Goal: Complete application form

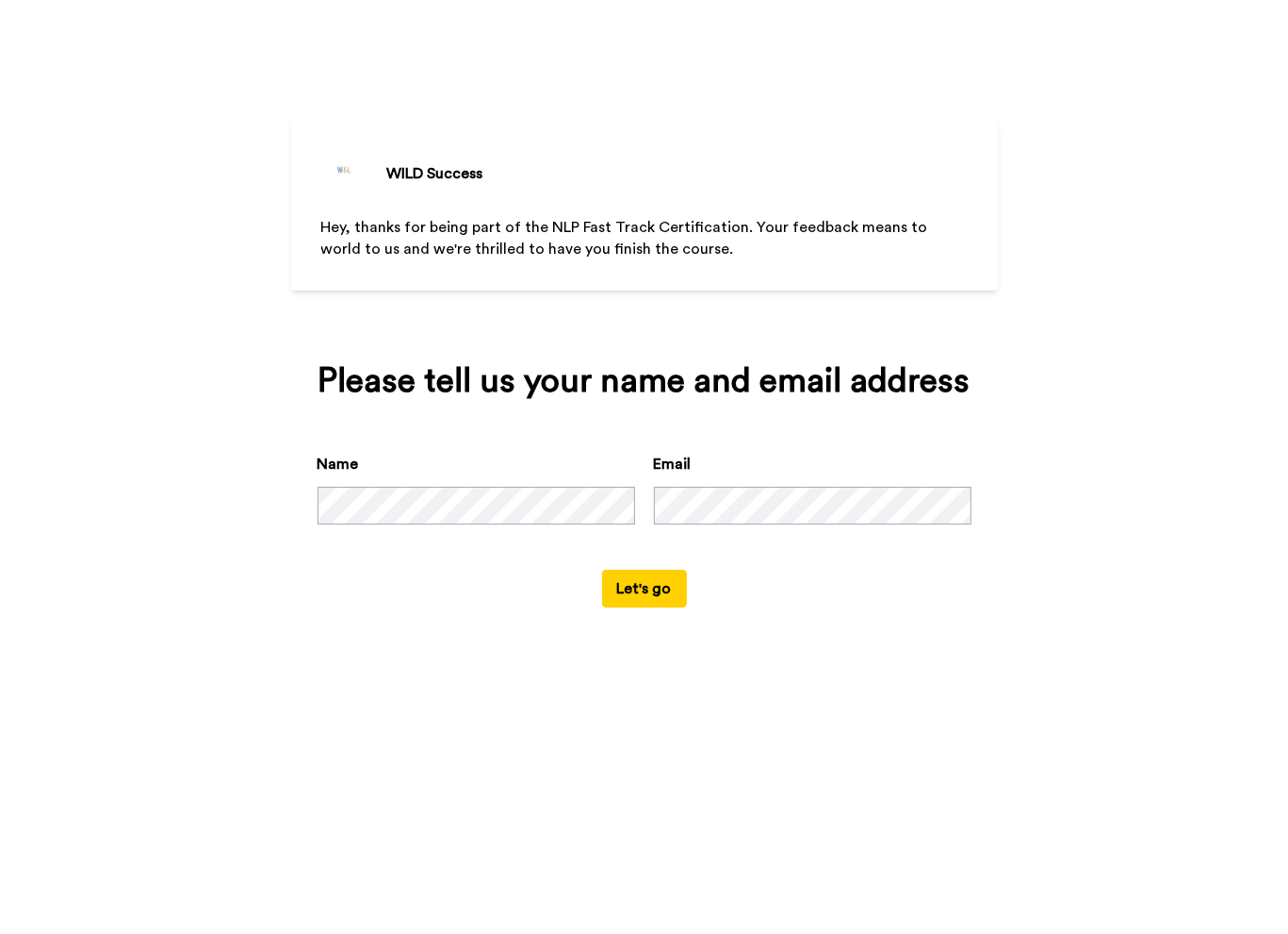
click at [1287, 443] on html "WILD Success Hey, thanks for being part of the NLP Fast Track Certification. Yo…" at bounding box center [644, 467] width 1288 height 934
click at [666, 591] on button "Let's go" at bounding box center [644, 589] width 85 height 38
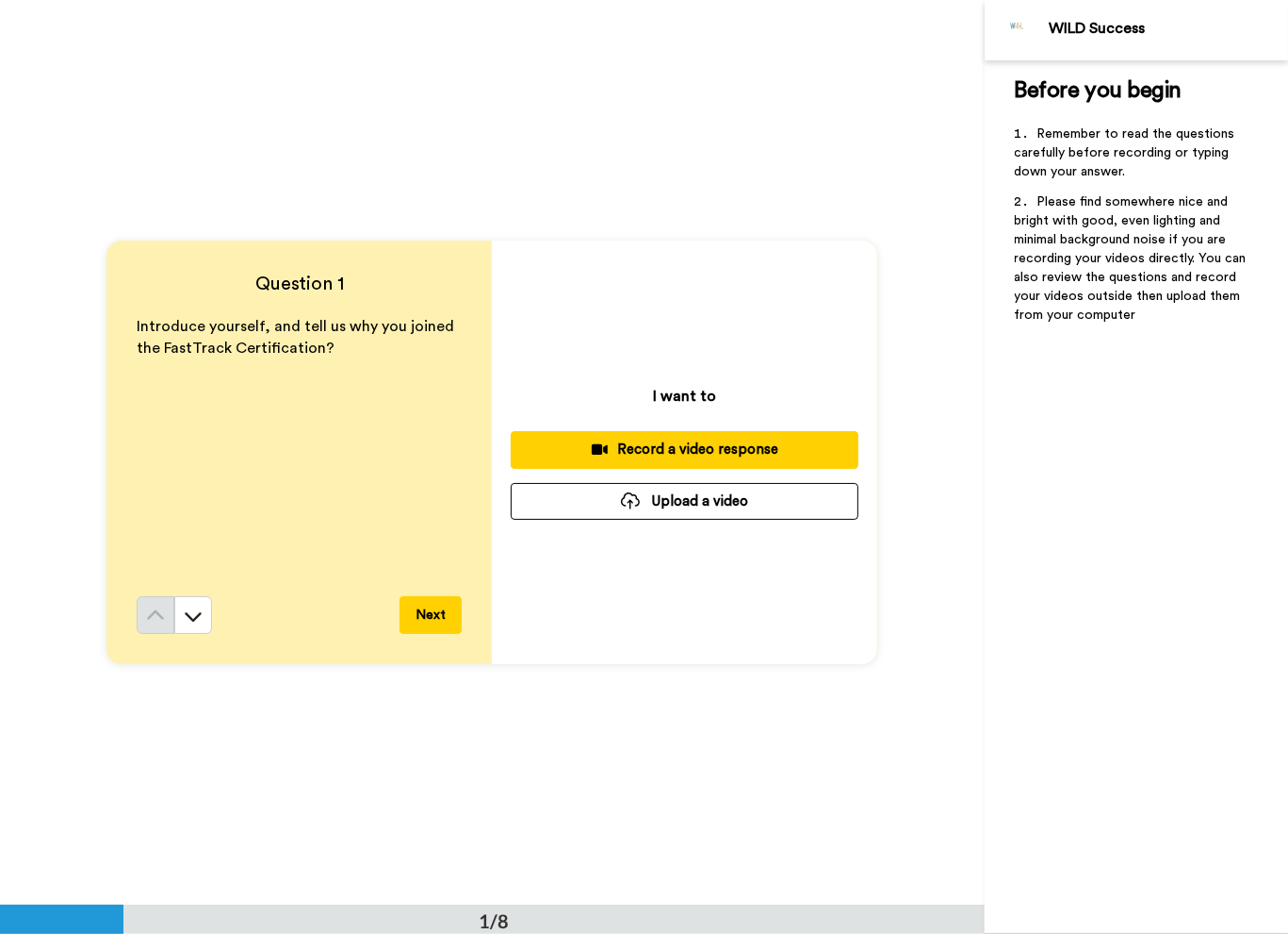
click at [703, 447] on div "Record a video response" at bounding box center [684, 449] width 317 height 20
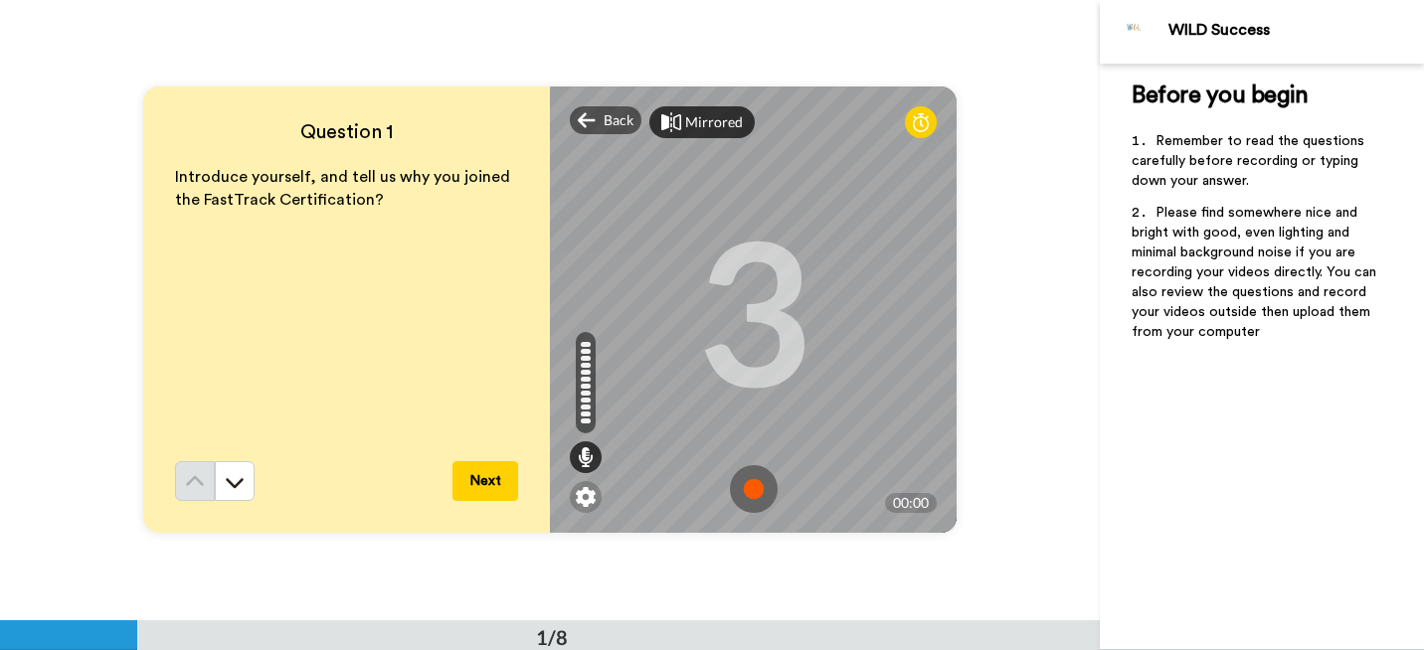
click at [712, 115] on div "Mirrored" at bounding box center [714, 122] width 58 height 20
click at [746, 492] on img at bounding box center [754, 489] width 48 height 48
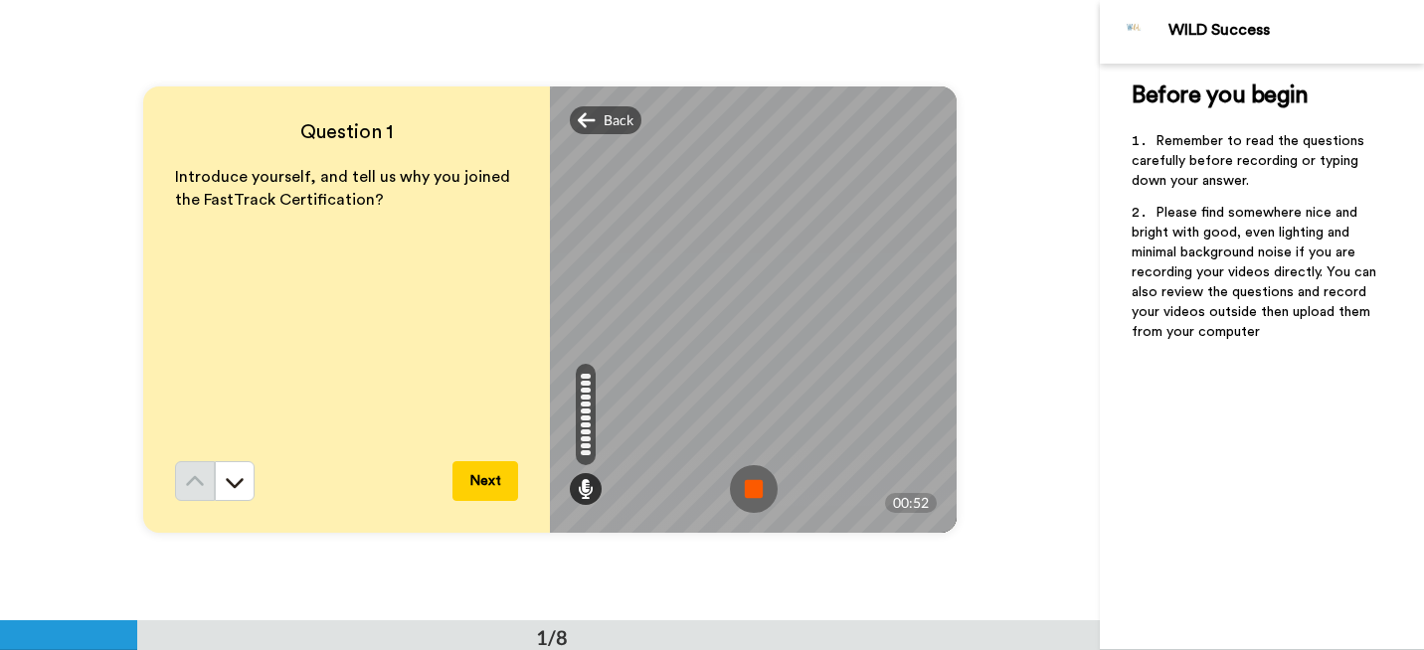
click at [489, 473] on button "Next" at bounding box center [485, 481] width 66 height 40
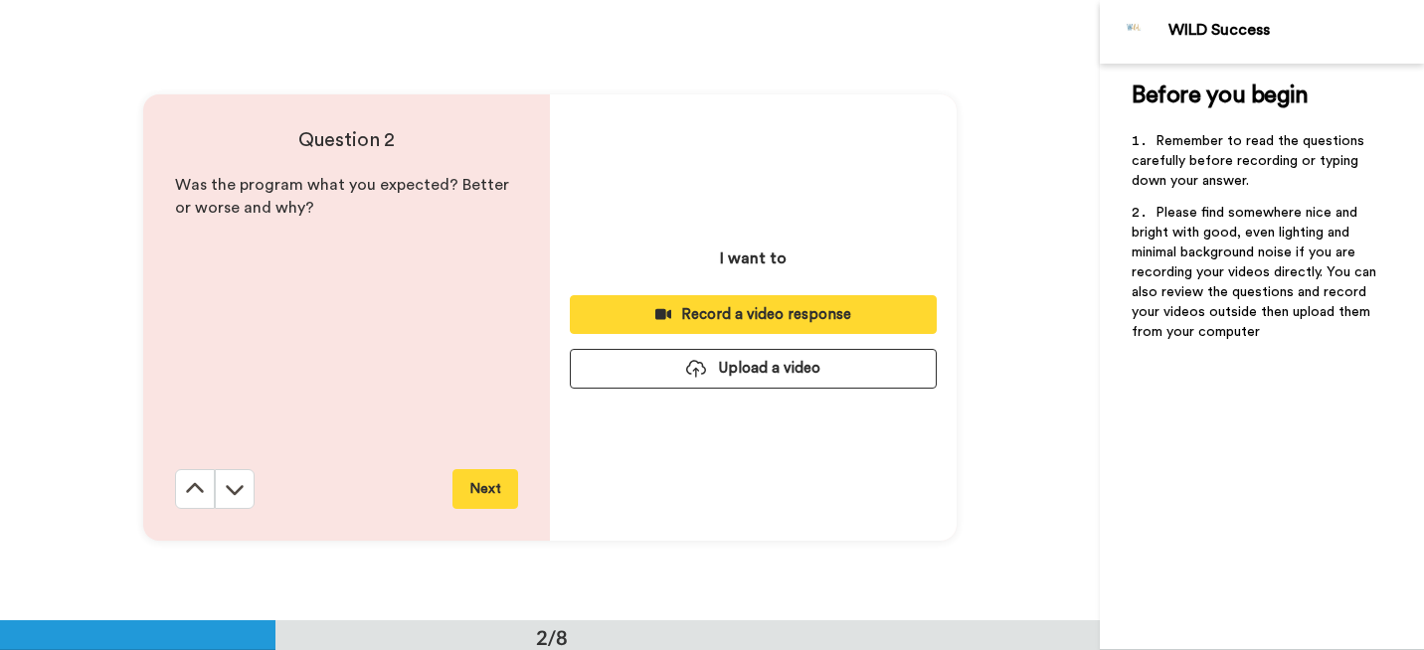
scroll to position [621, 0]
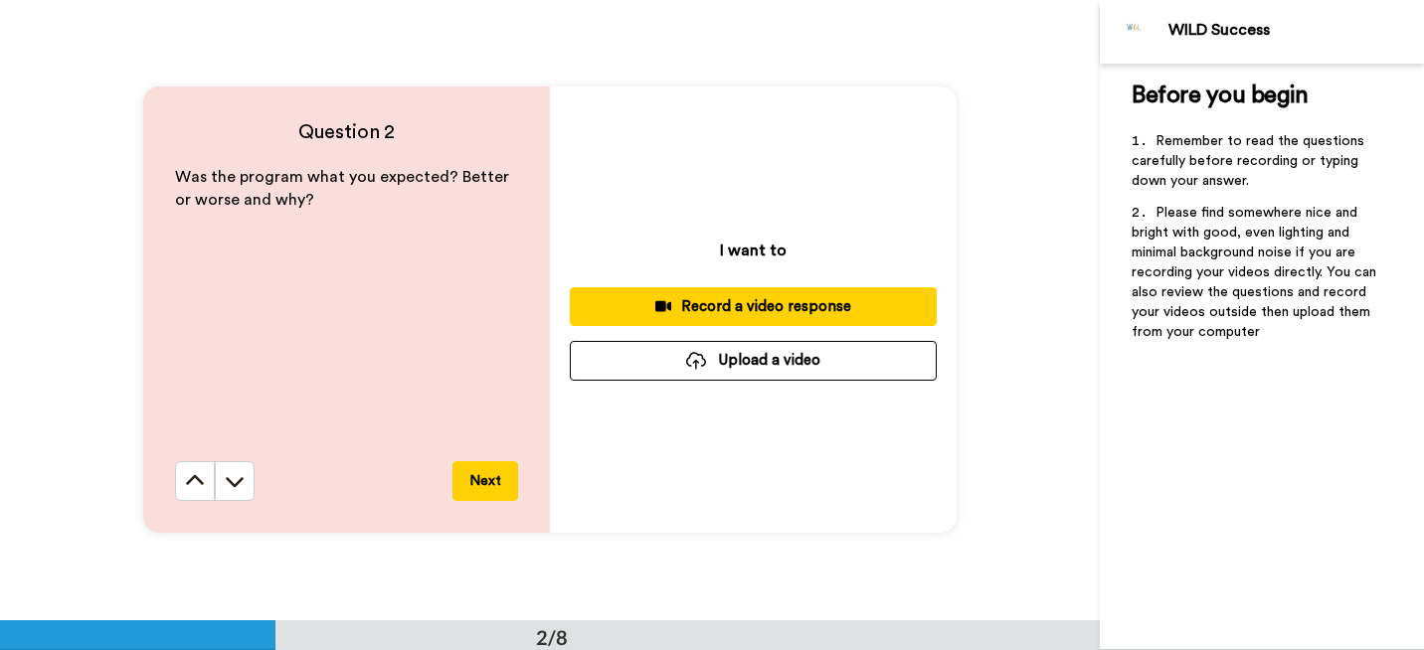
click at [771, 302] on div "Record a video response" at bounding box center [753, 306] width 335 height 21
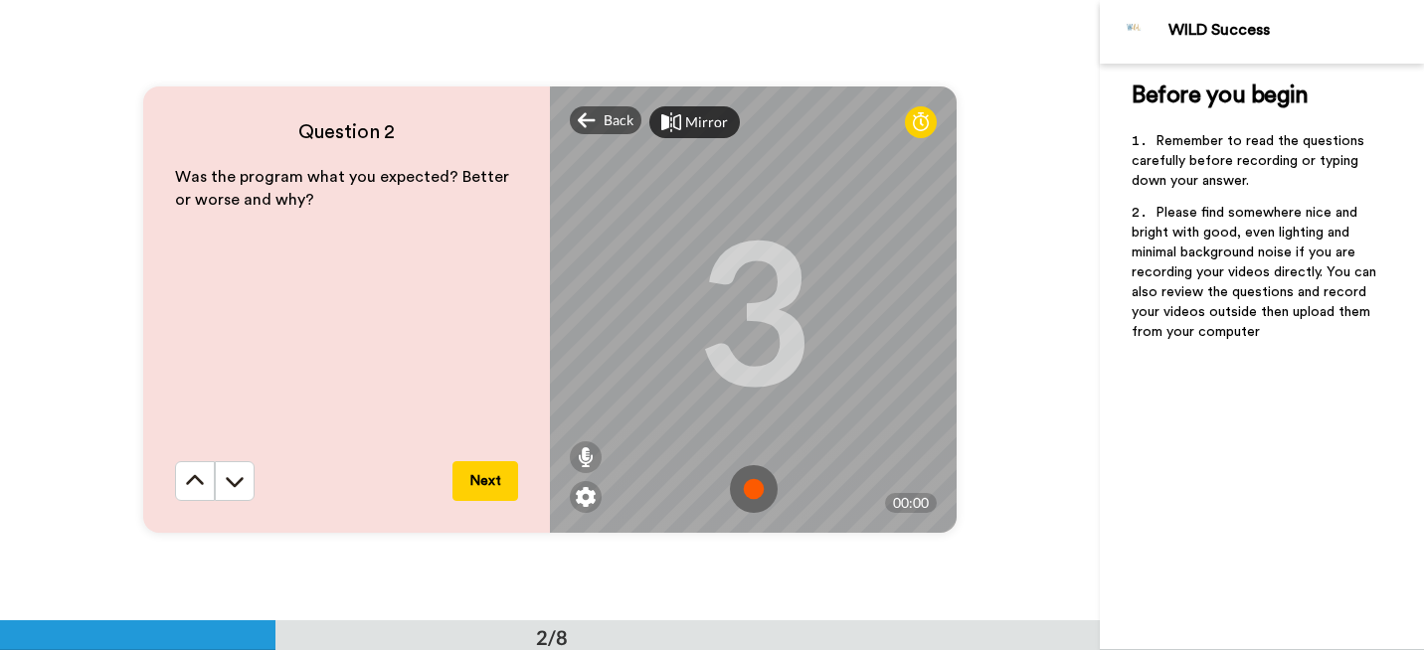
click at [746, 482] on img at bounding box center [754, 489] width 48 height 48
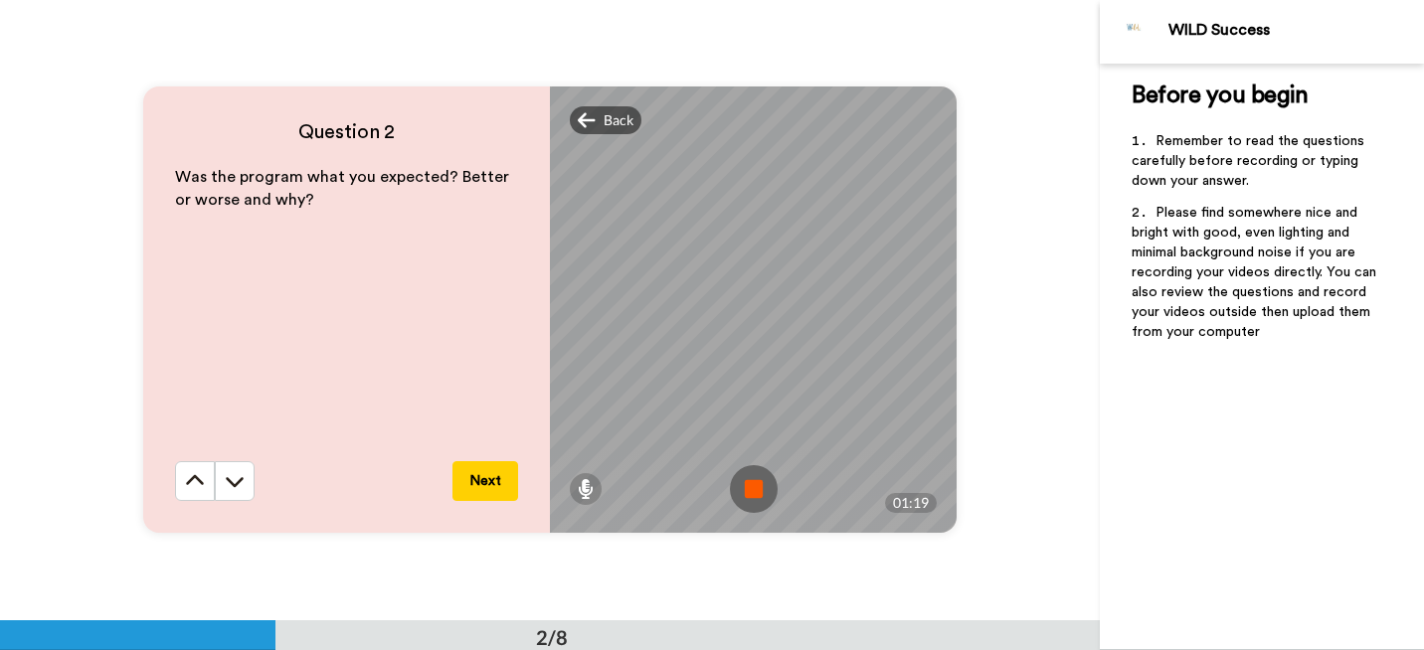
click at [758, 496] on img at bounding box center [754, 489] width 48 height 48
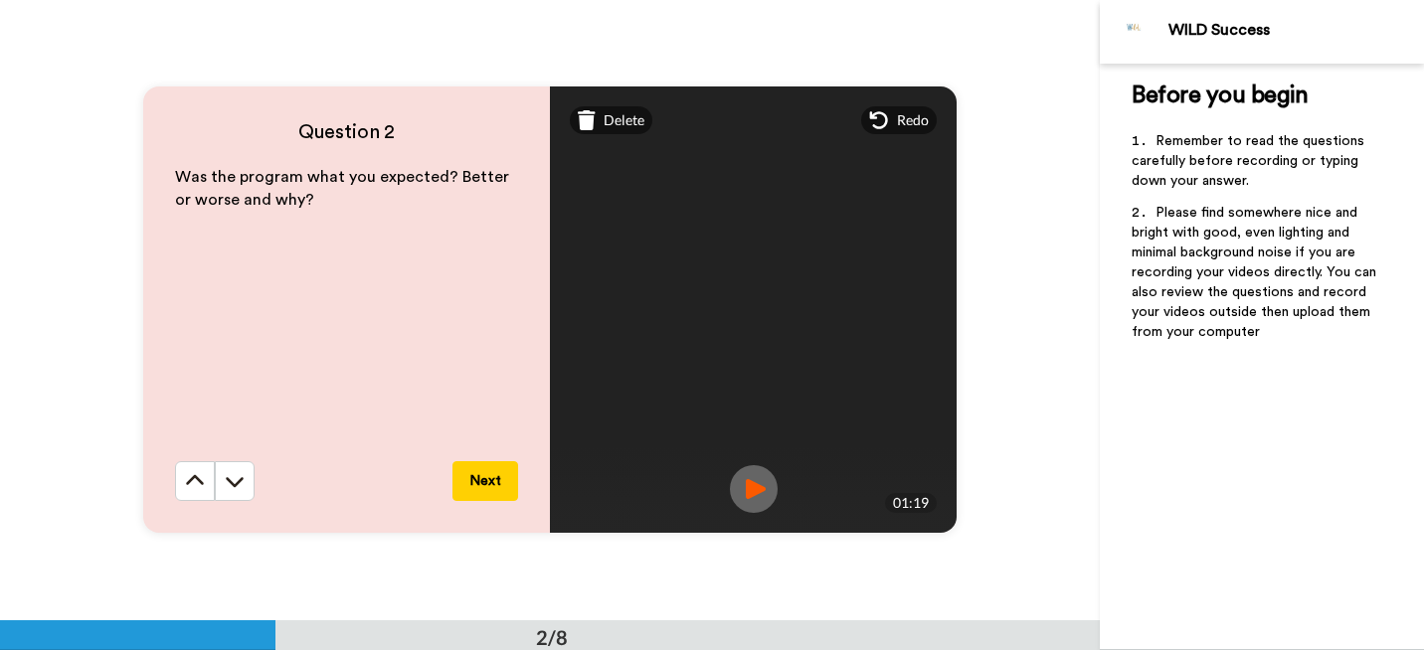
click at [486, 483] on button "Next" at bounding box center [485, 481] width 66 height 40
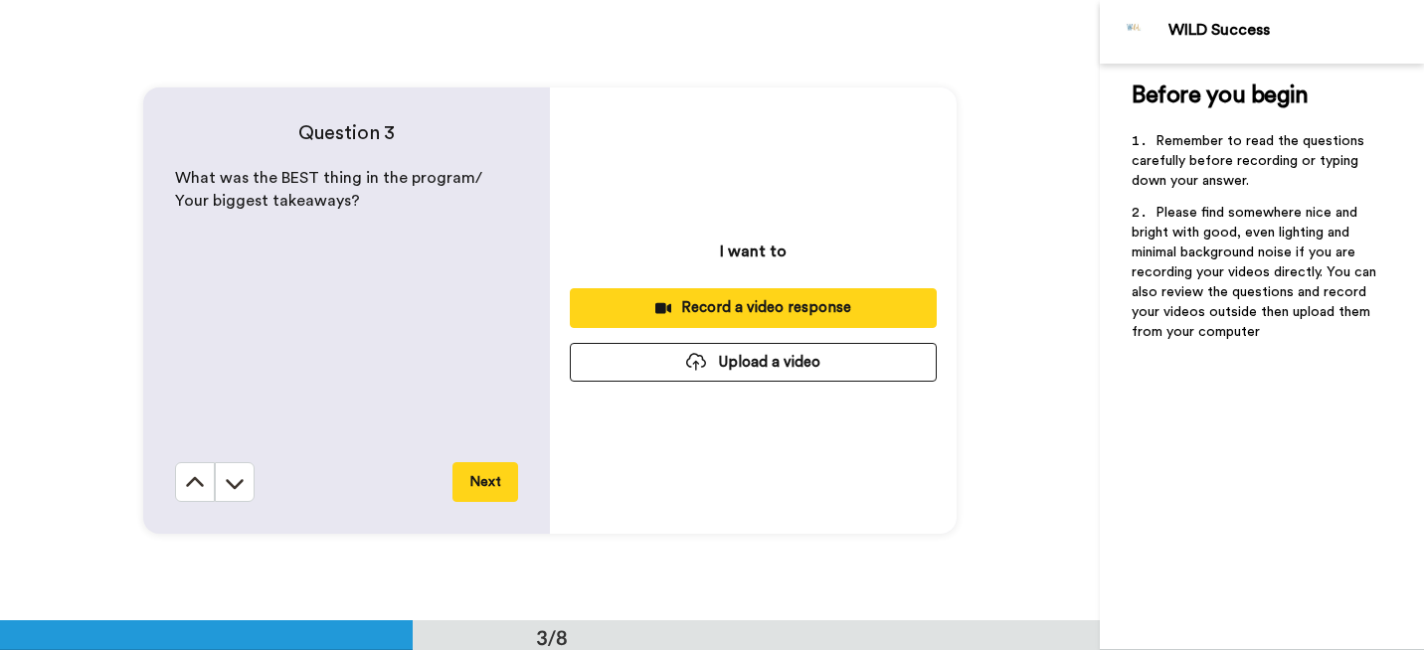
scroll to position [1240, 0]
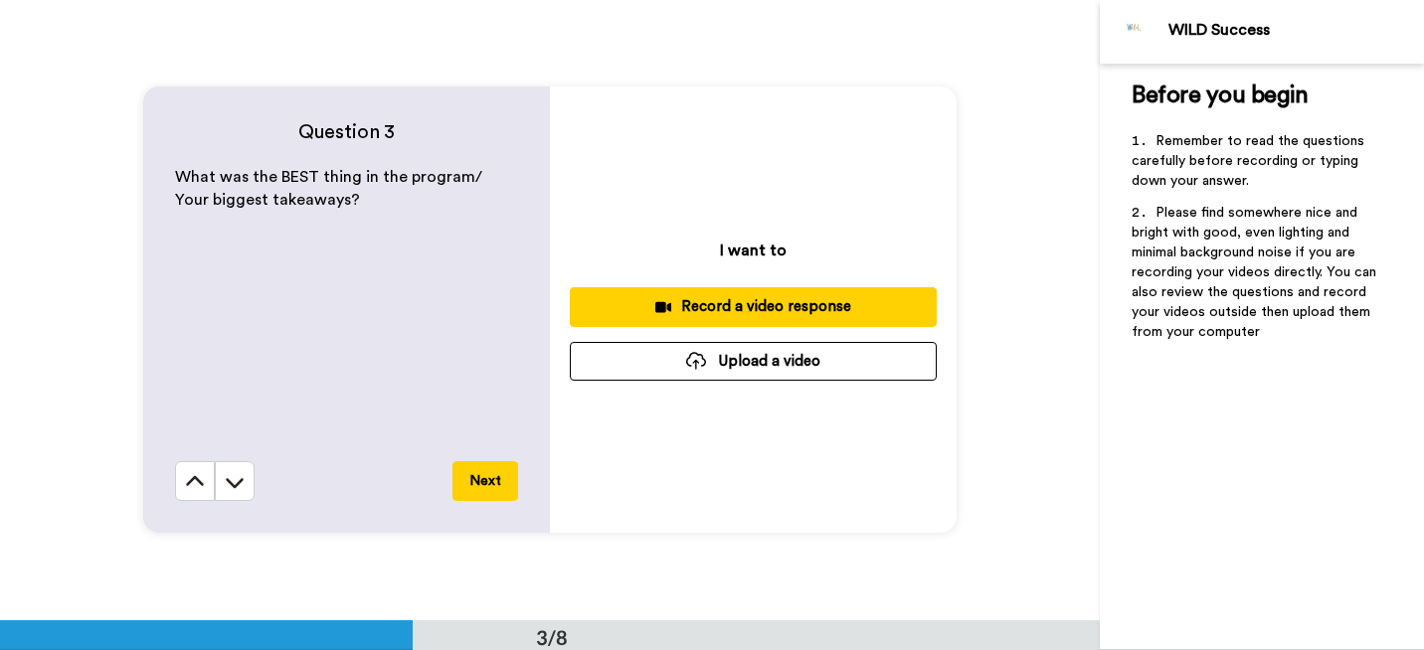
click at [774, 301] on div "Record a video response" at bounding box center [753, 306] width 335 height 21
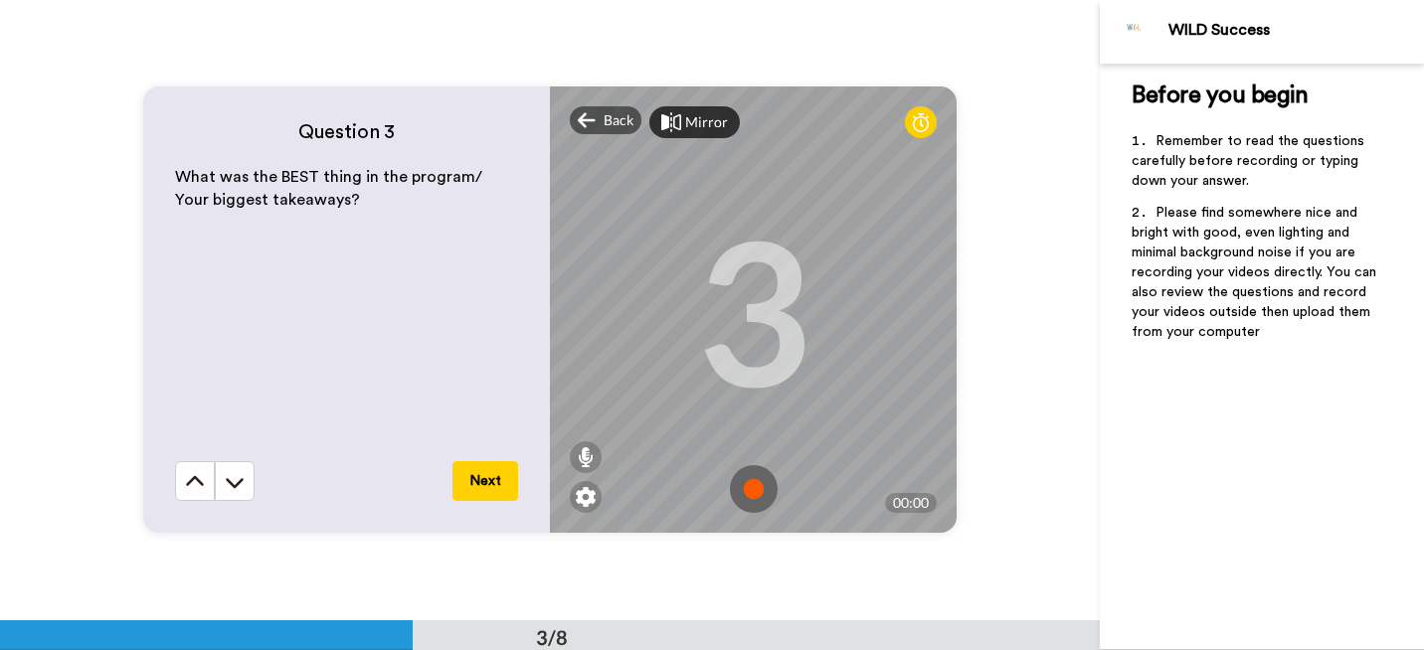
click at [749, 488] on img at bounding box center [754, 489] width 48 height 48
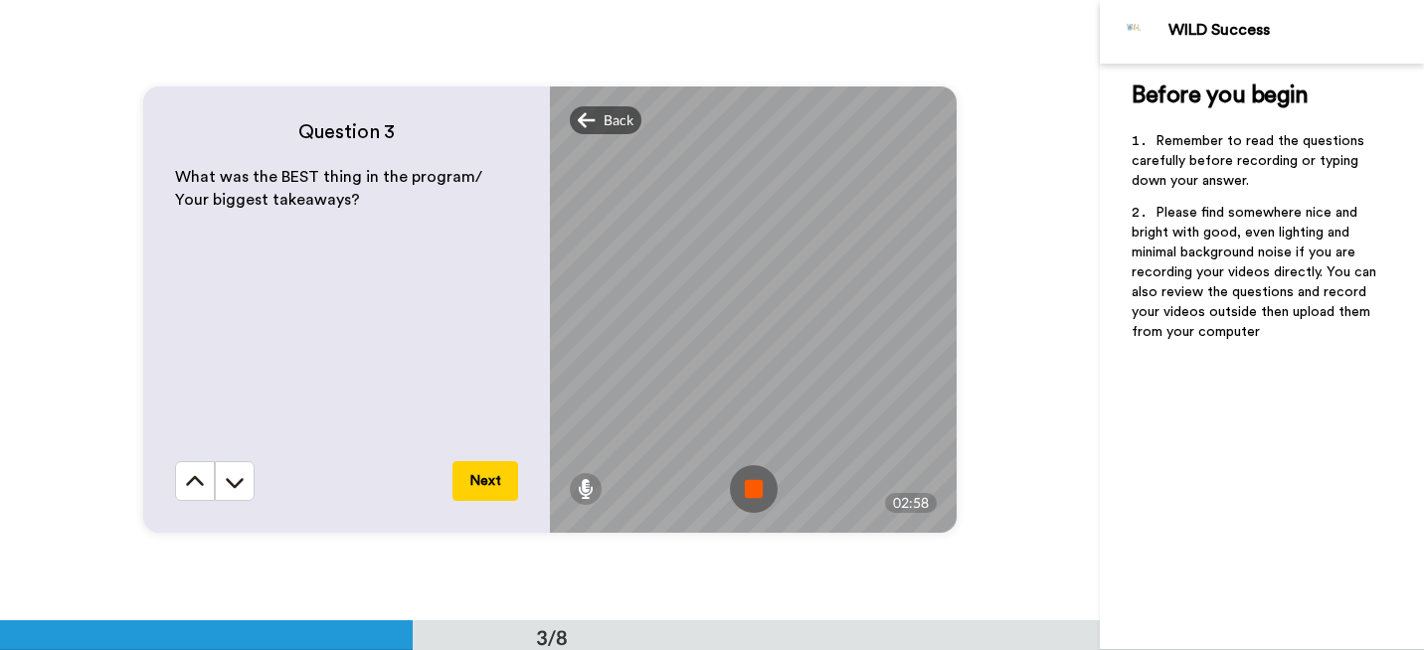
click at [752, 486] on img at bounding box center [754, 489] width 48 height 48
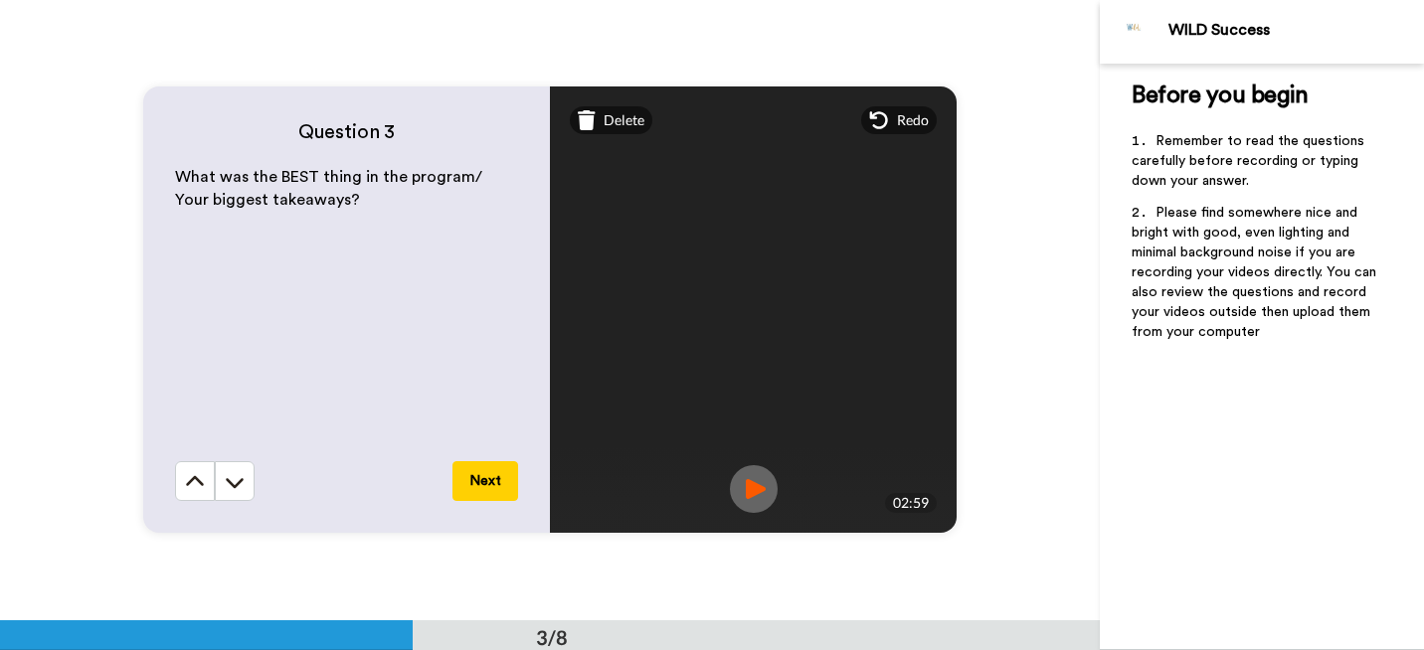
click at [488, 484] on button "Next" at bounding box center [485, 481] width 66 height 40
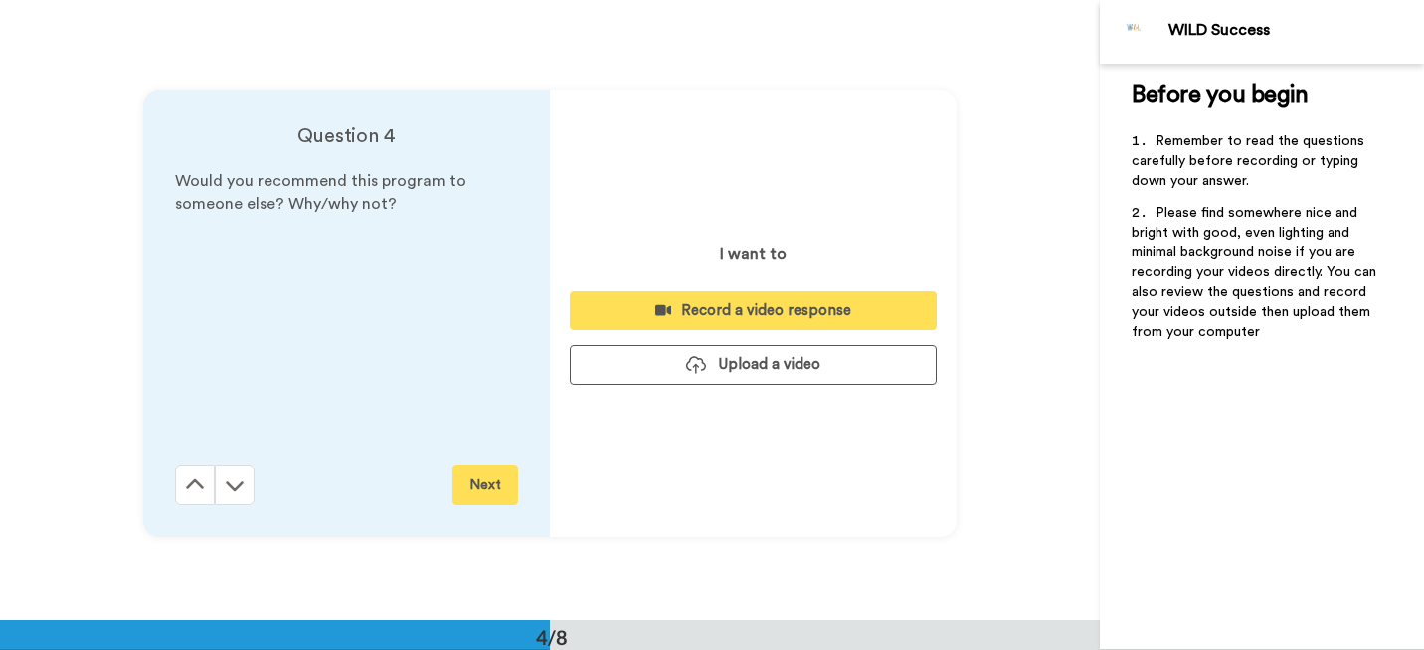
scroll to position [1861, 0]
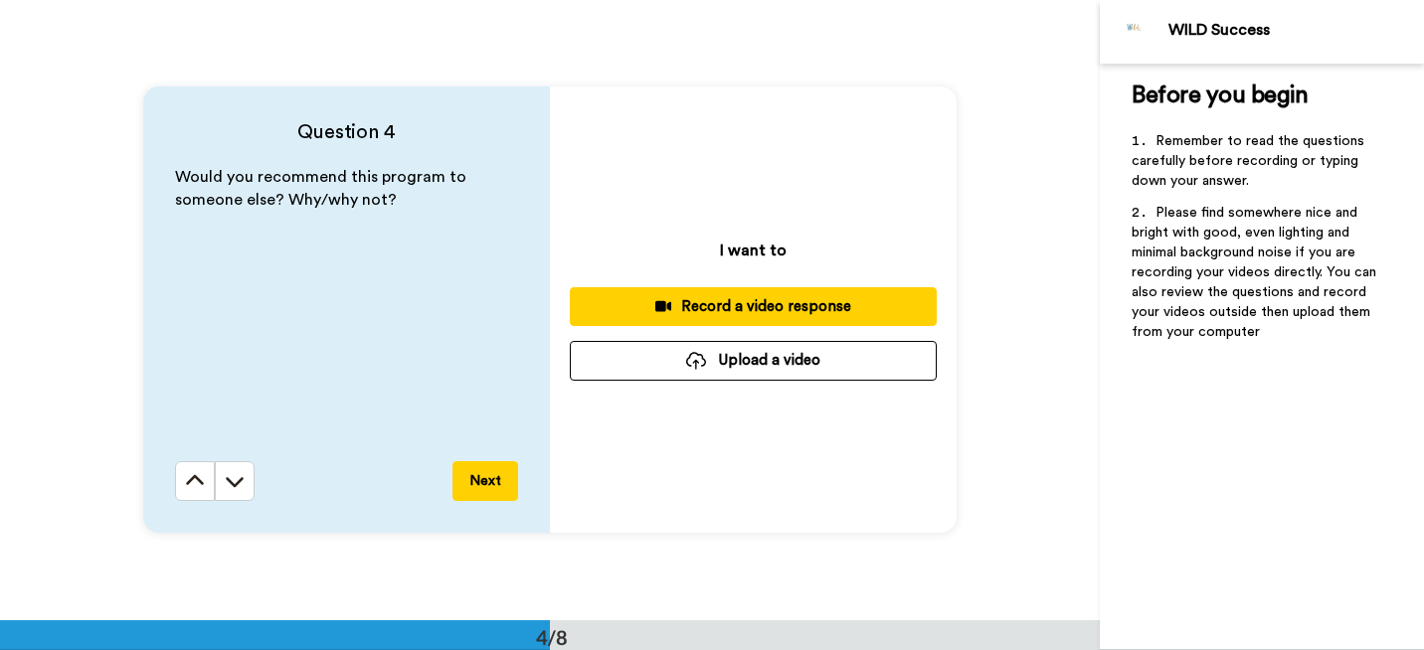
click at [737, 297] on div "Record a video response" at bounding box center [753, 306] width 335 height 21
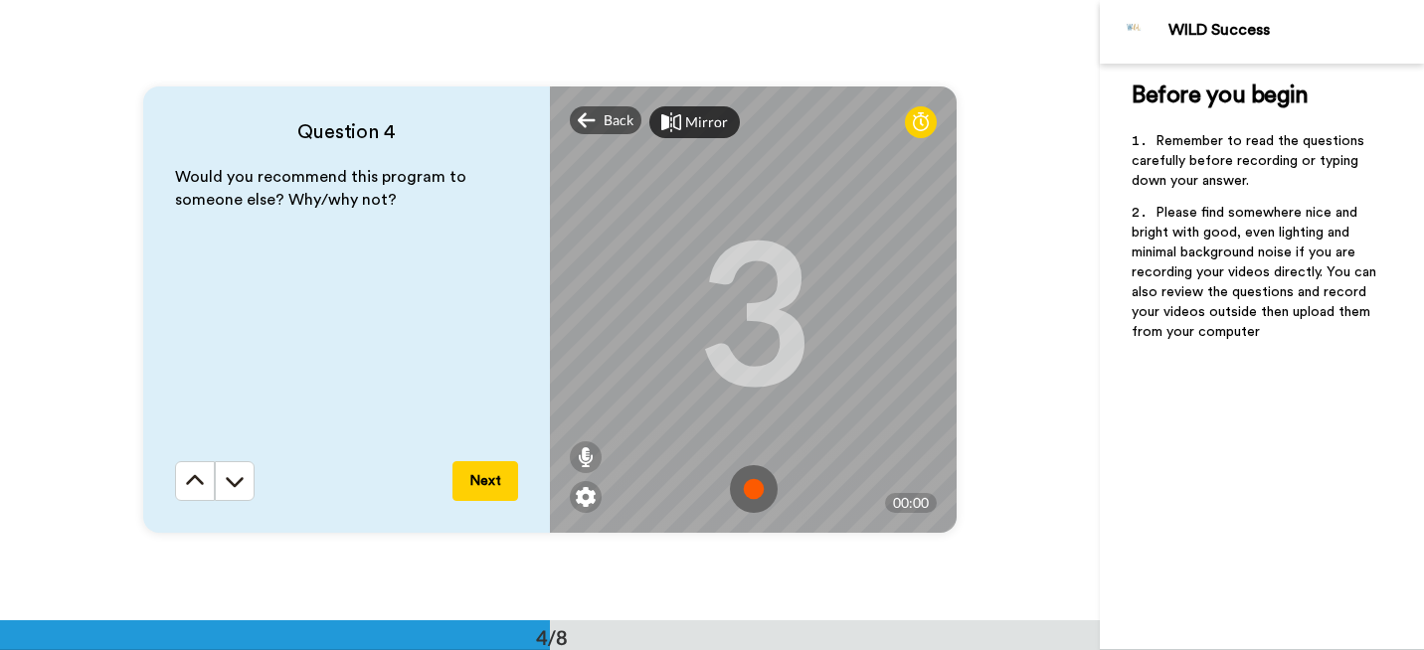
click at [747, 479] on img at bounding box center [754, 489] width 48 height 48
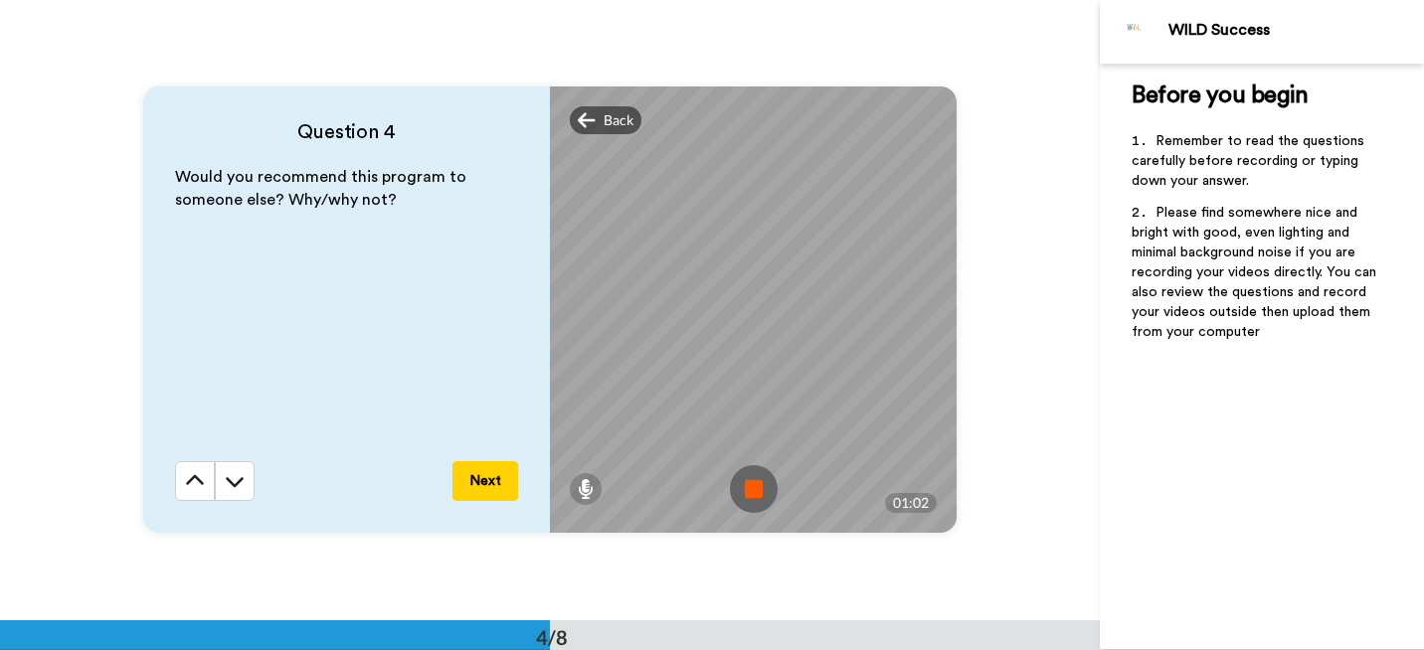
click at [747, 481] on img at bounding box center [754, 489] width 48 height 48
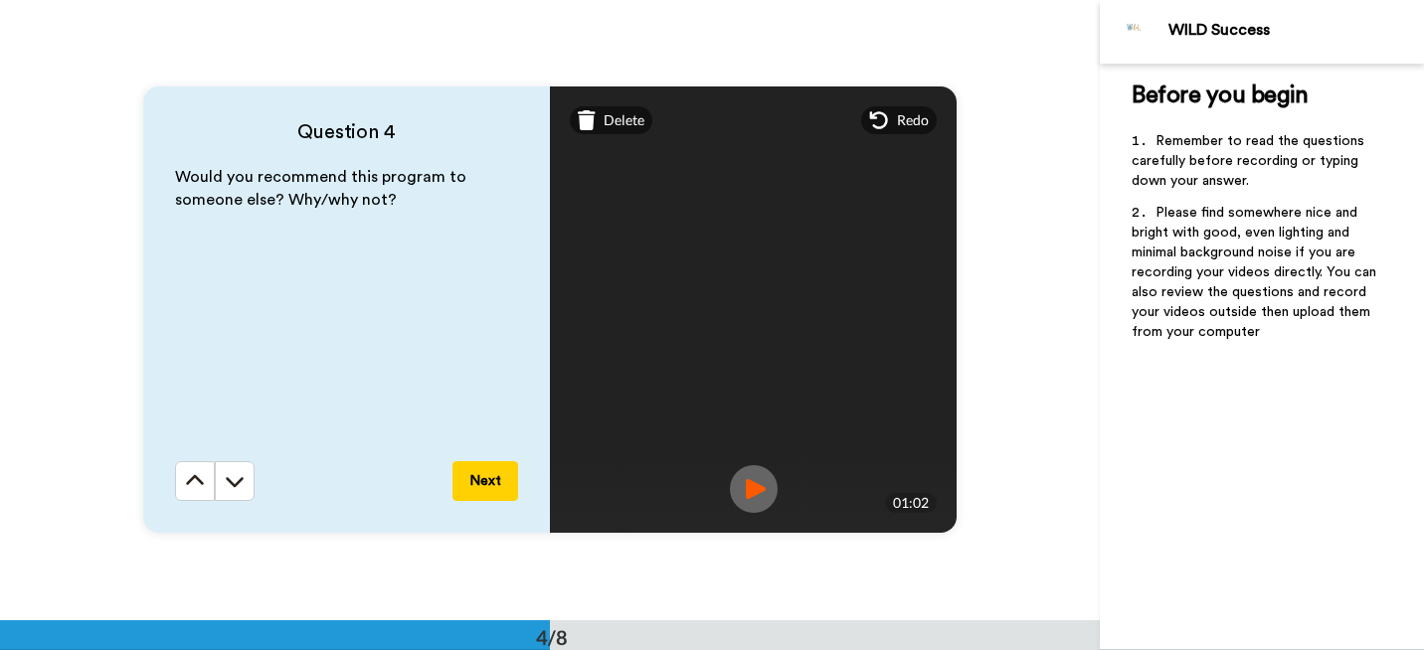
click at [482, 475] on button "Next" at bounding box center [485, 481] width 66 height 40
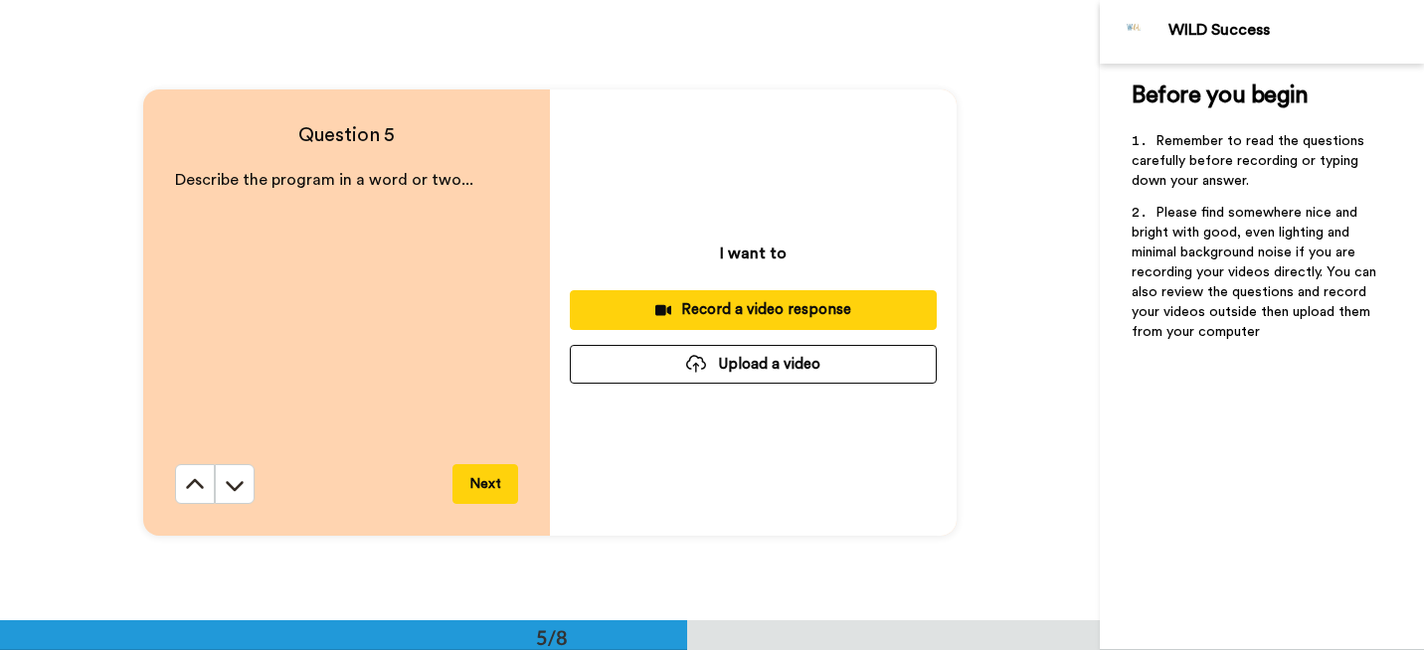
scroll to position [2480, 0]
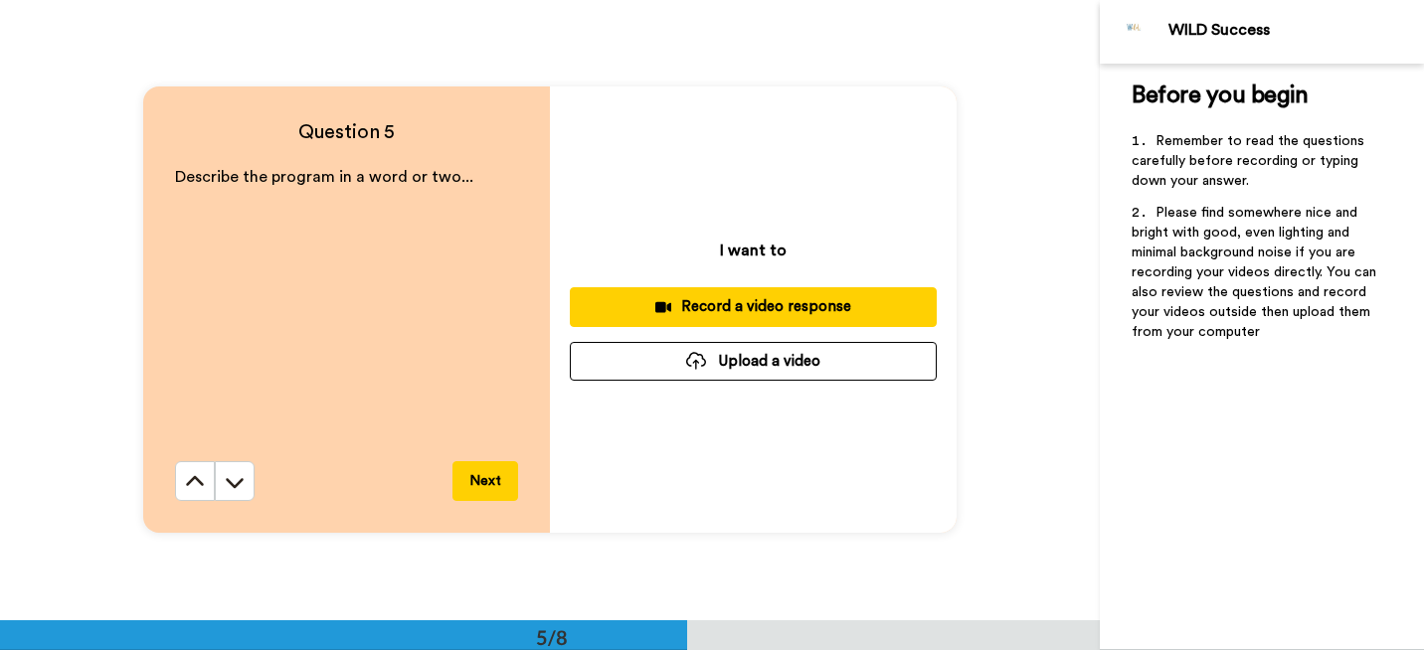
click at [762, 304] on div "Record a video response" at bounding box center [753, 306] width 335 height 21
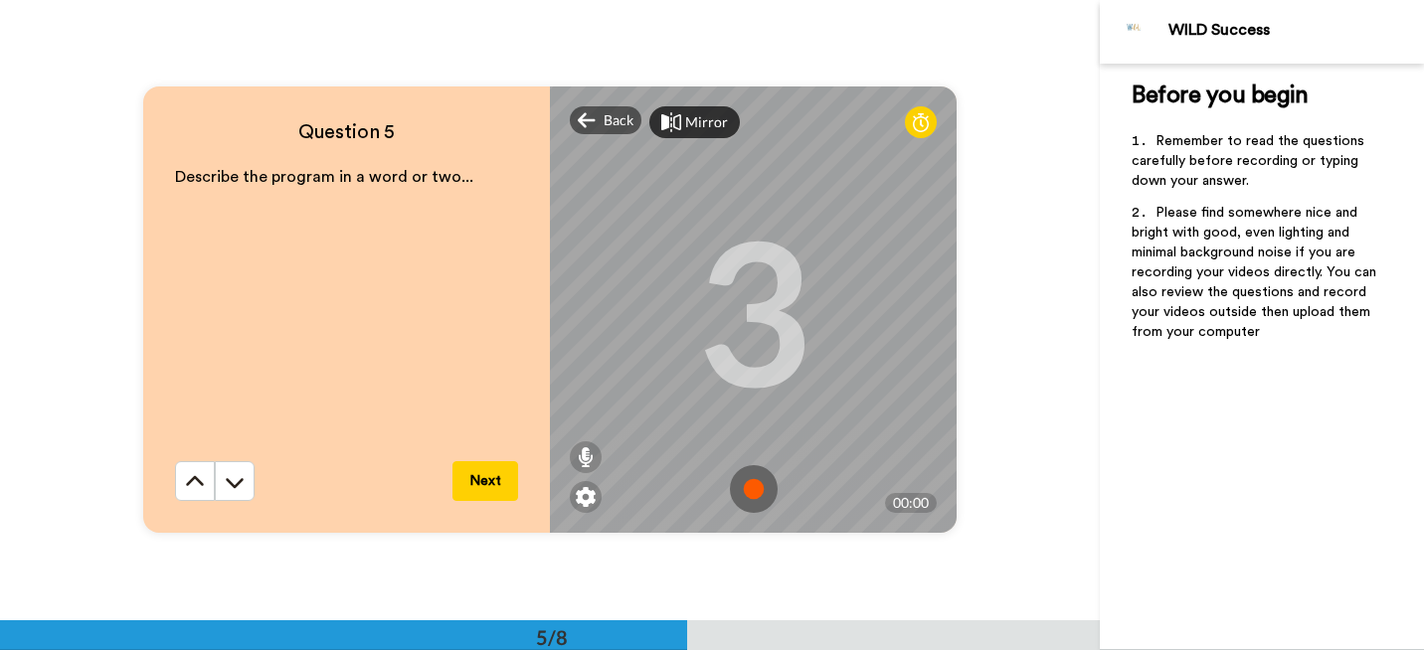
click at [744, 478] on img at bounding box center [754, 489] width 48 height 48
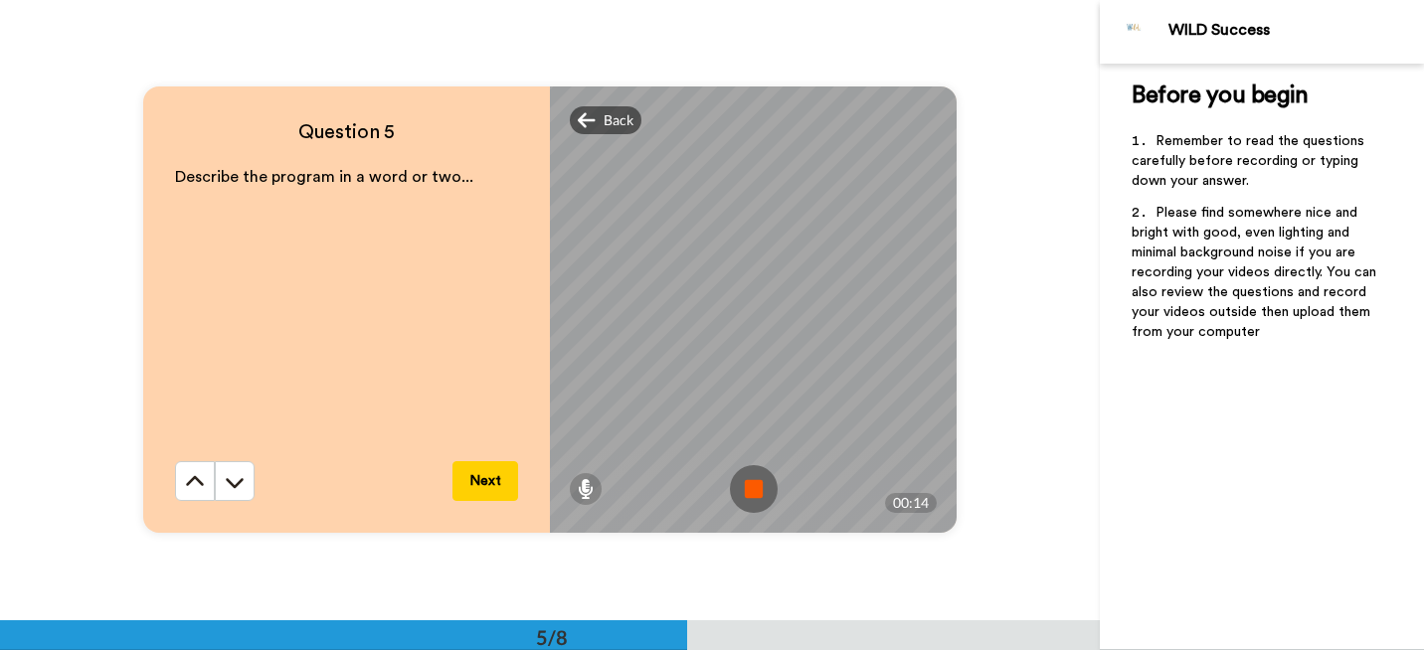
click at [750, 472] on img at bounding box center [754, 489] width 48 height 48
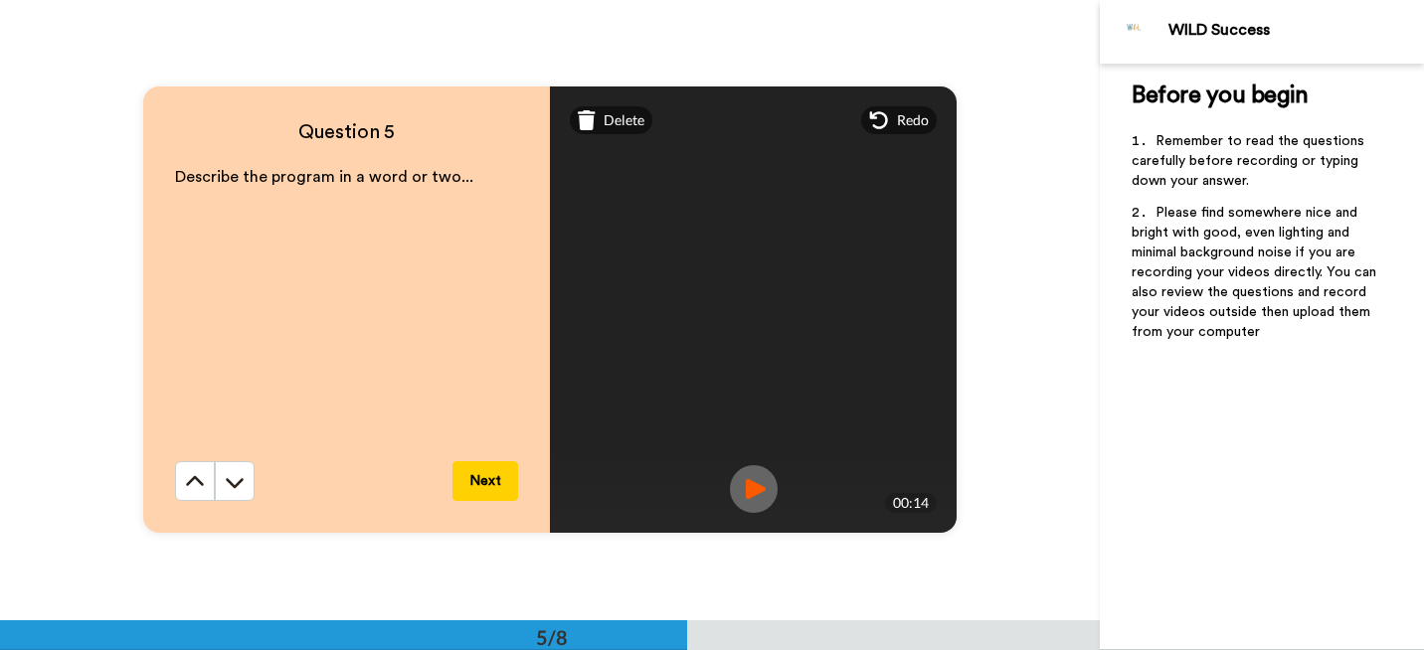
click at [486, 476] on button "Next" at bounding box center [485, 481] width 66 height 40
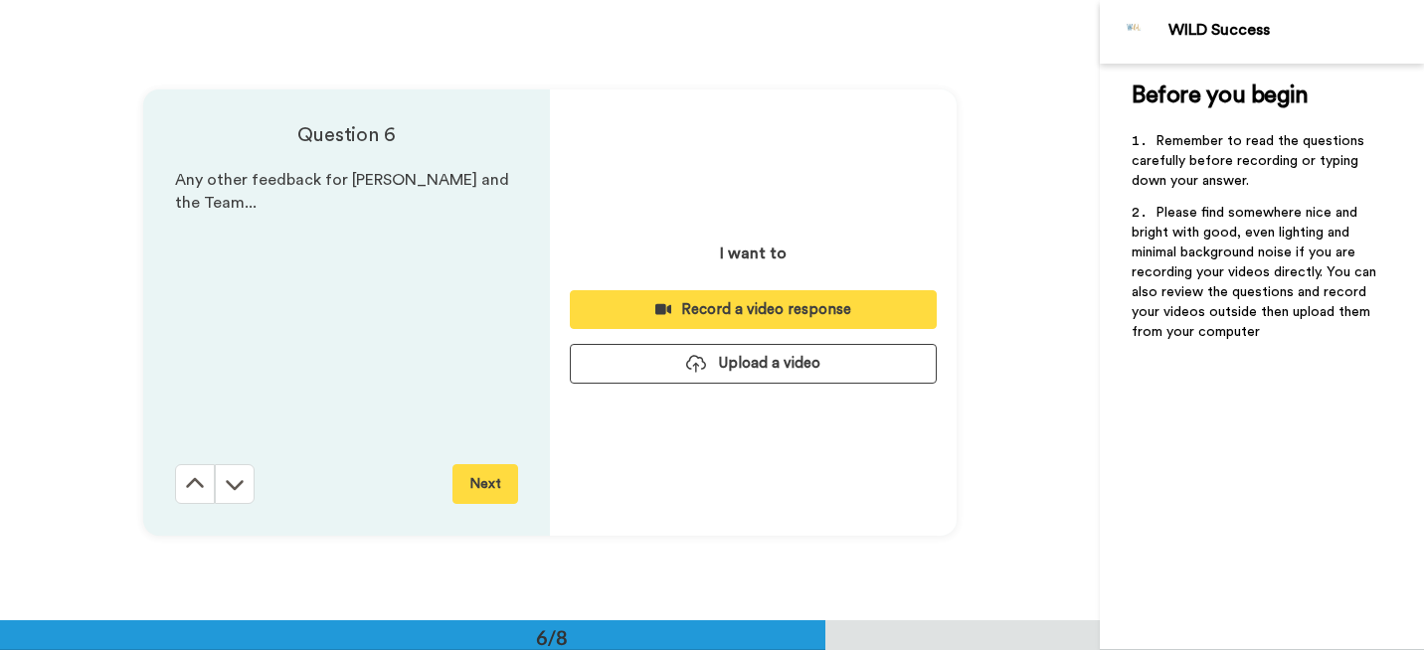
scroll to position [3101, 0]
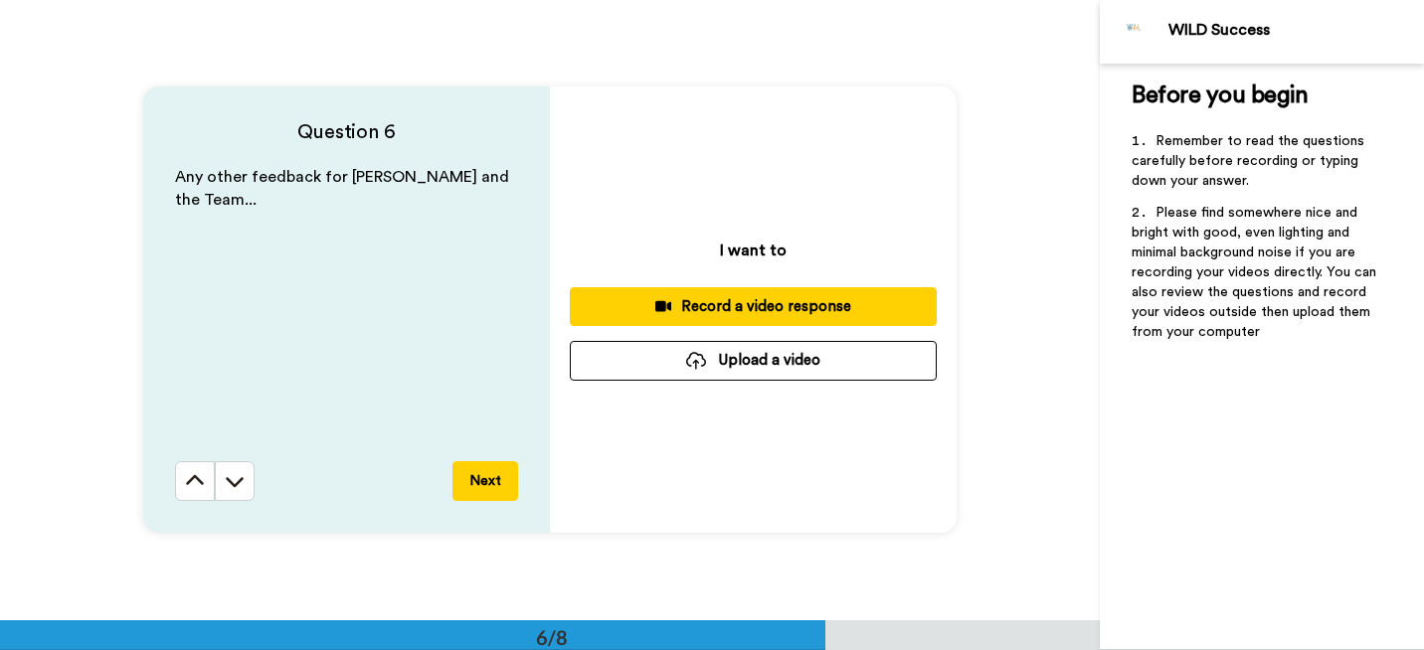
click at [756, 301] on div "Record a video response" at bounding box center [753, 306] width 335 height 21
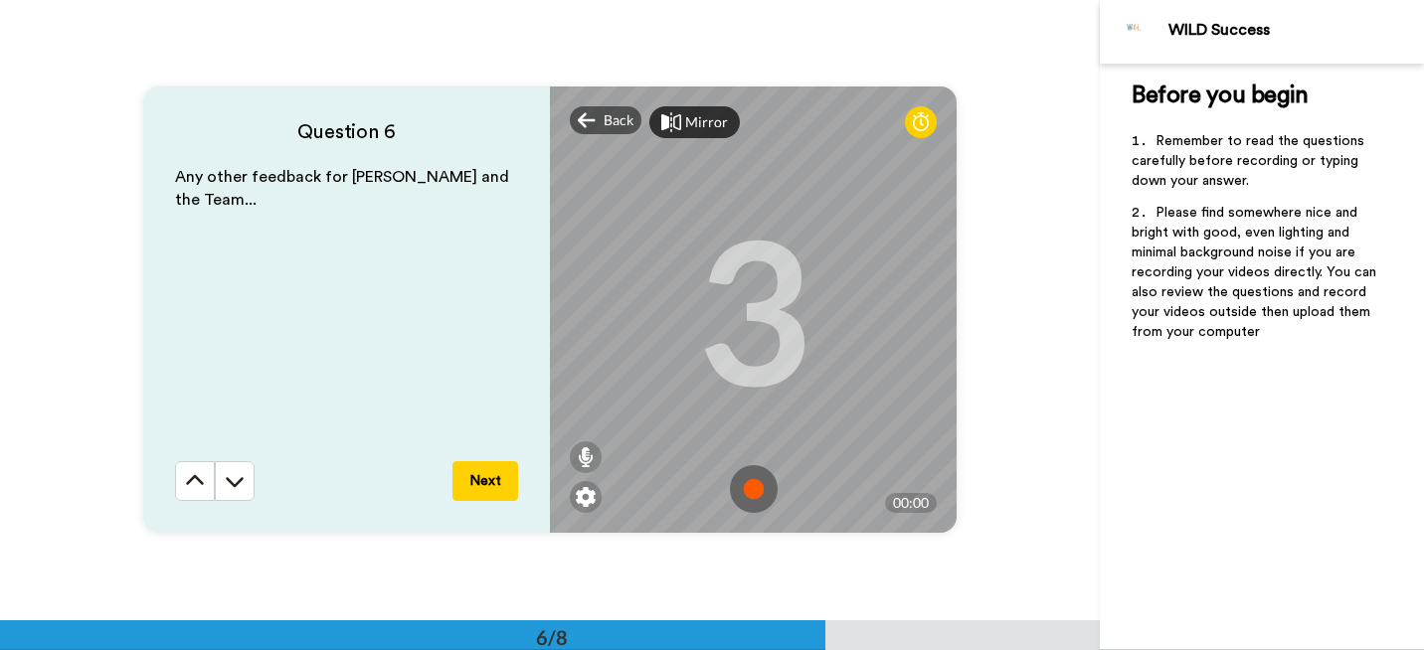
click at [747, 479] on img at bounding box center [754, 489] width 48 height 48
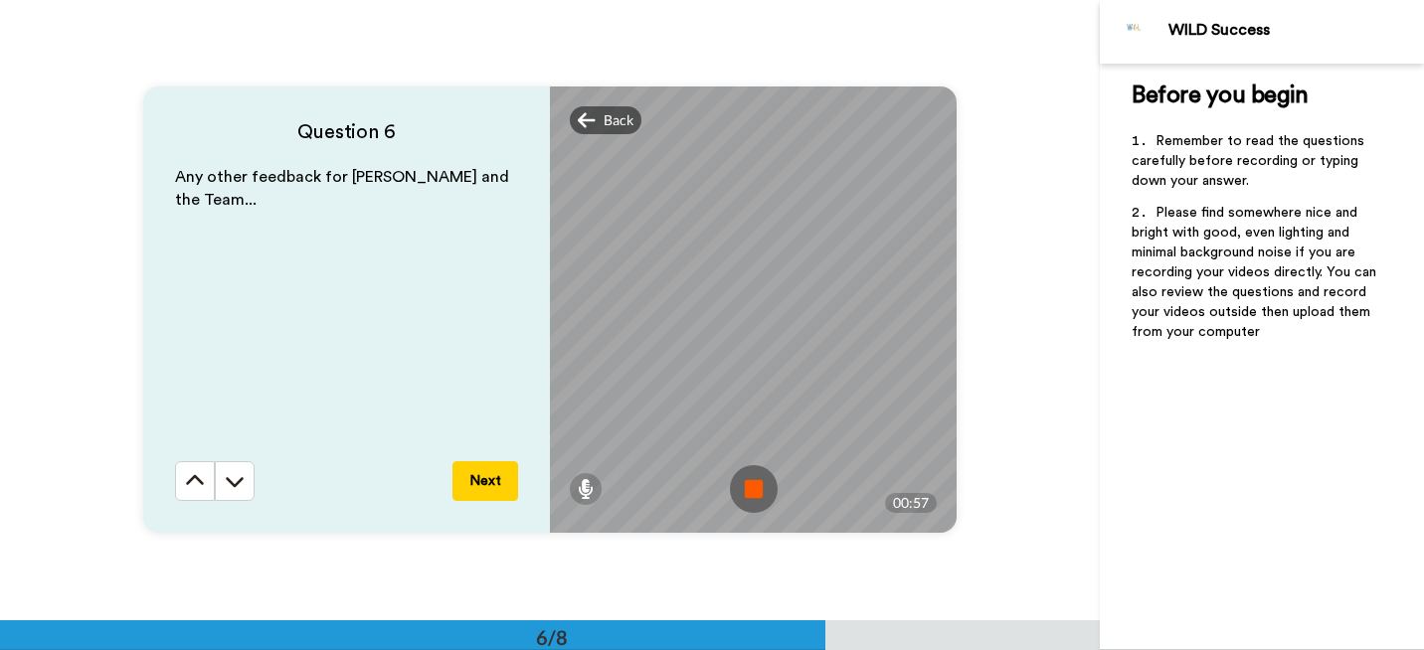
click at [746, 487] on img at bounding box center [754, 489] width 48 height 48
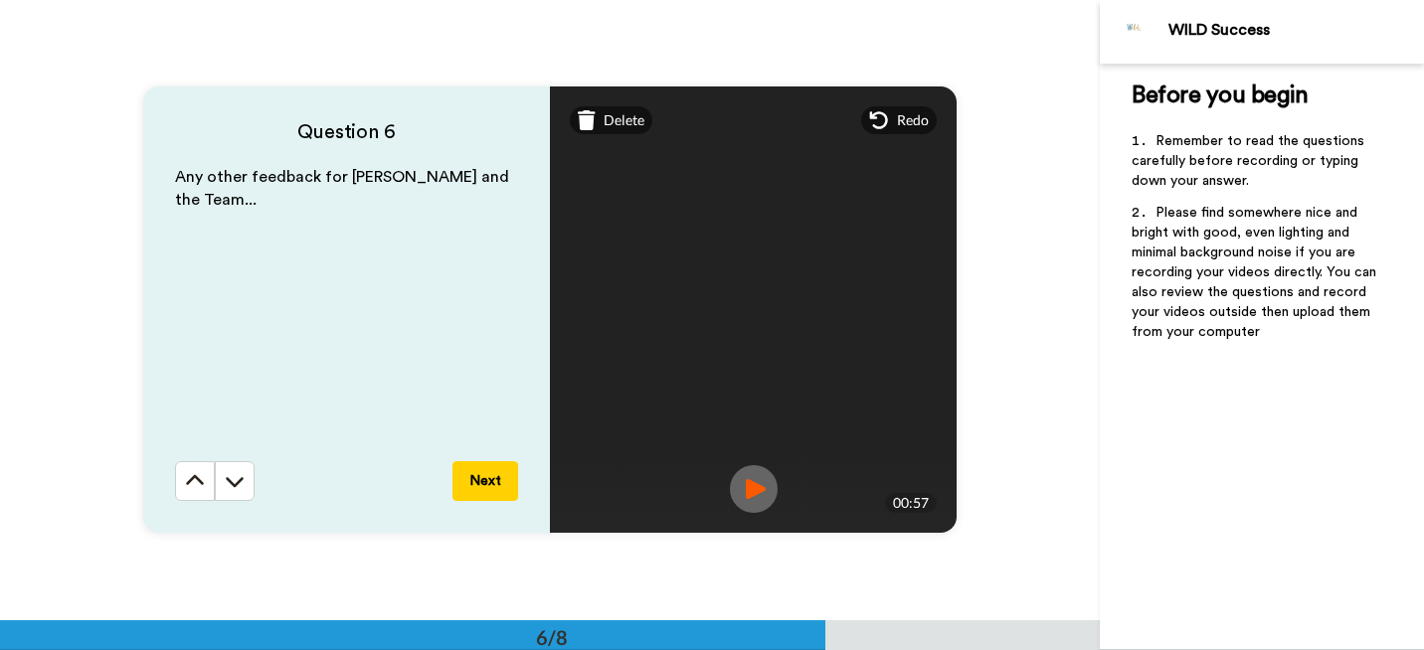
click at [488, 481] on button "Next" at bounding box center [485, 481] width 66 height 40
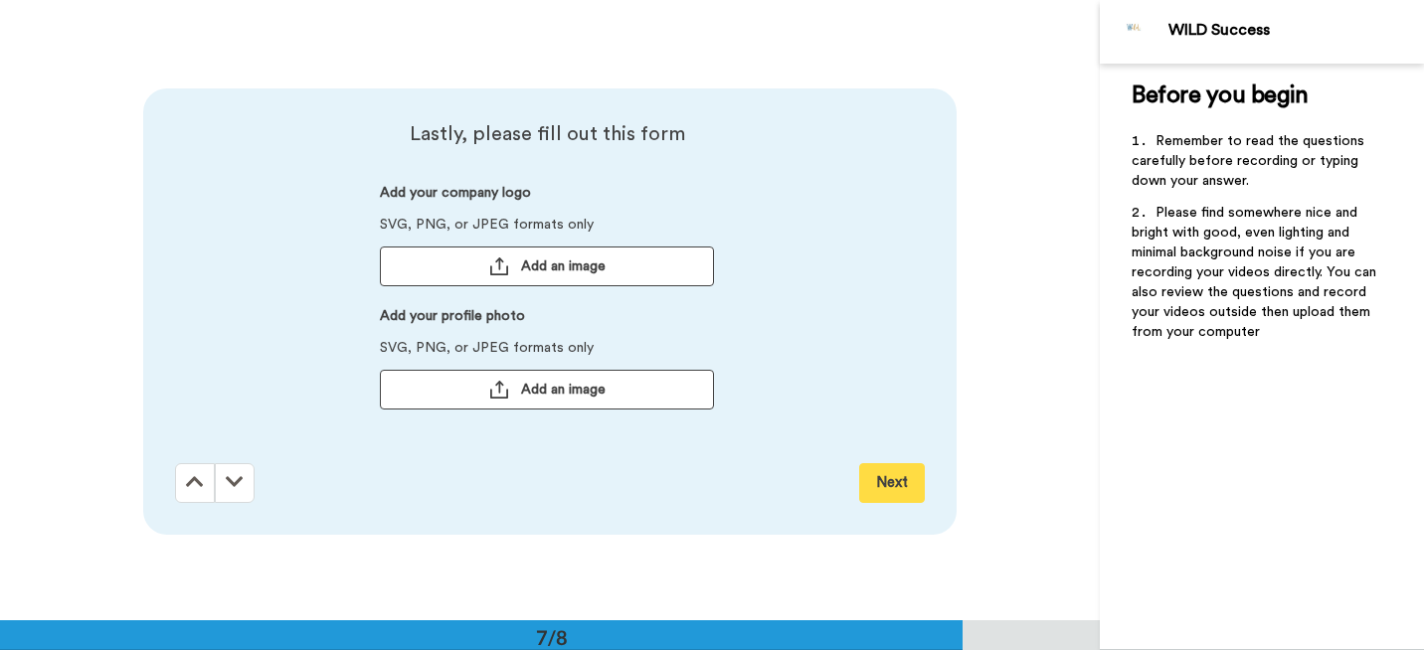
scroll to position [3720, 0]
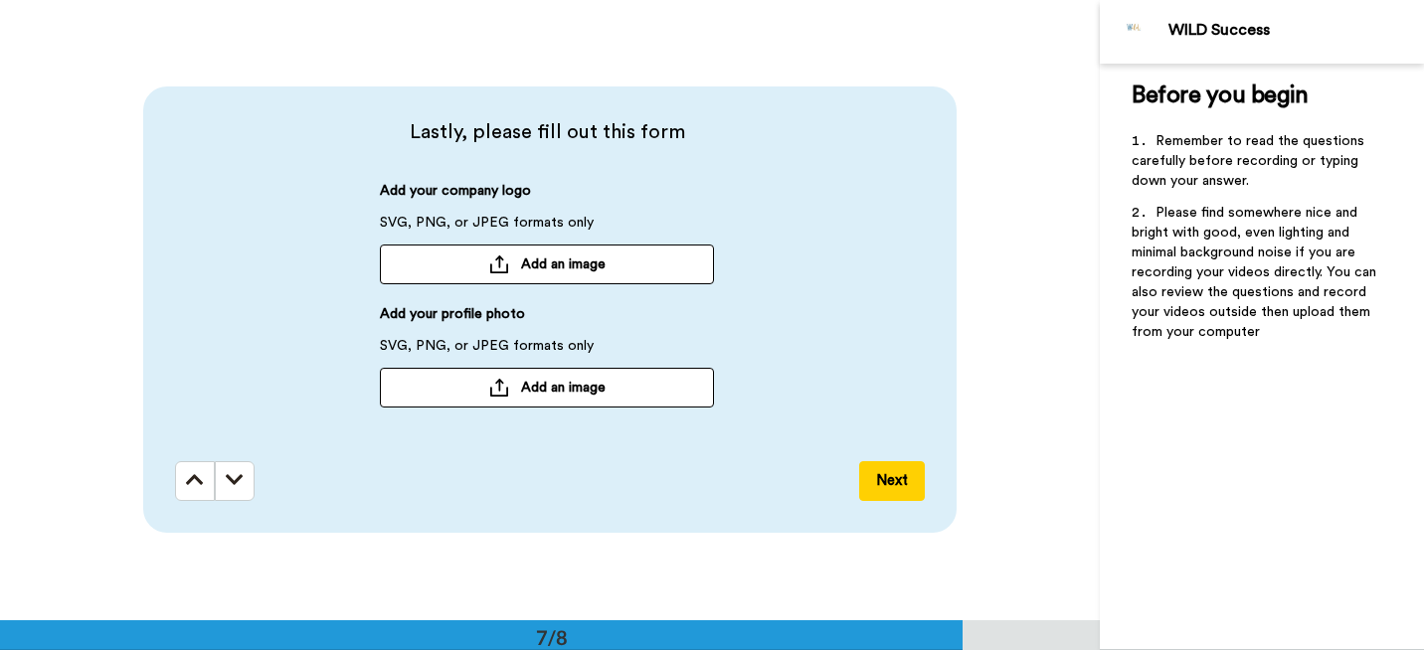
click at [571, 256] on span "Add an image" at bounding box center [563, 265] width 85 height 20
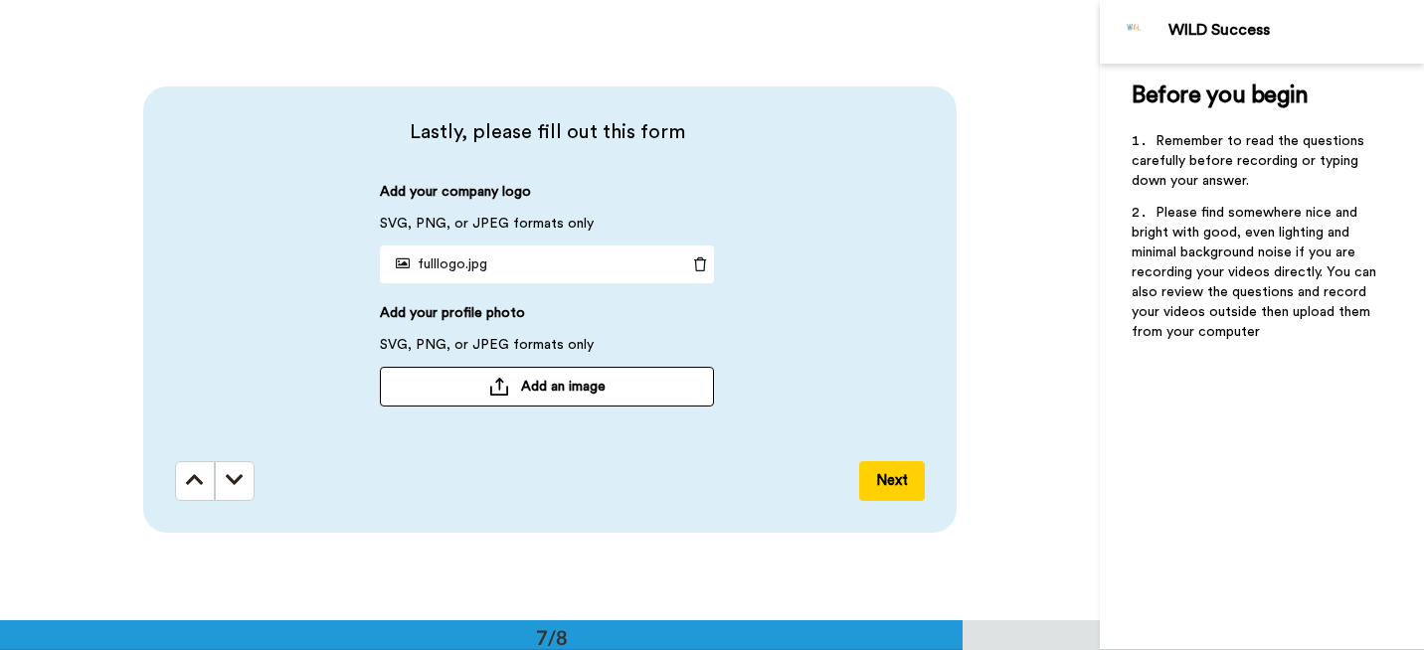
click at [510, 388] on button "Add an image" at bounding box center [547, 387] width 334 height 40
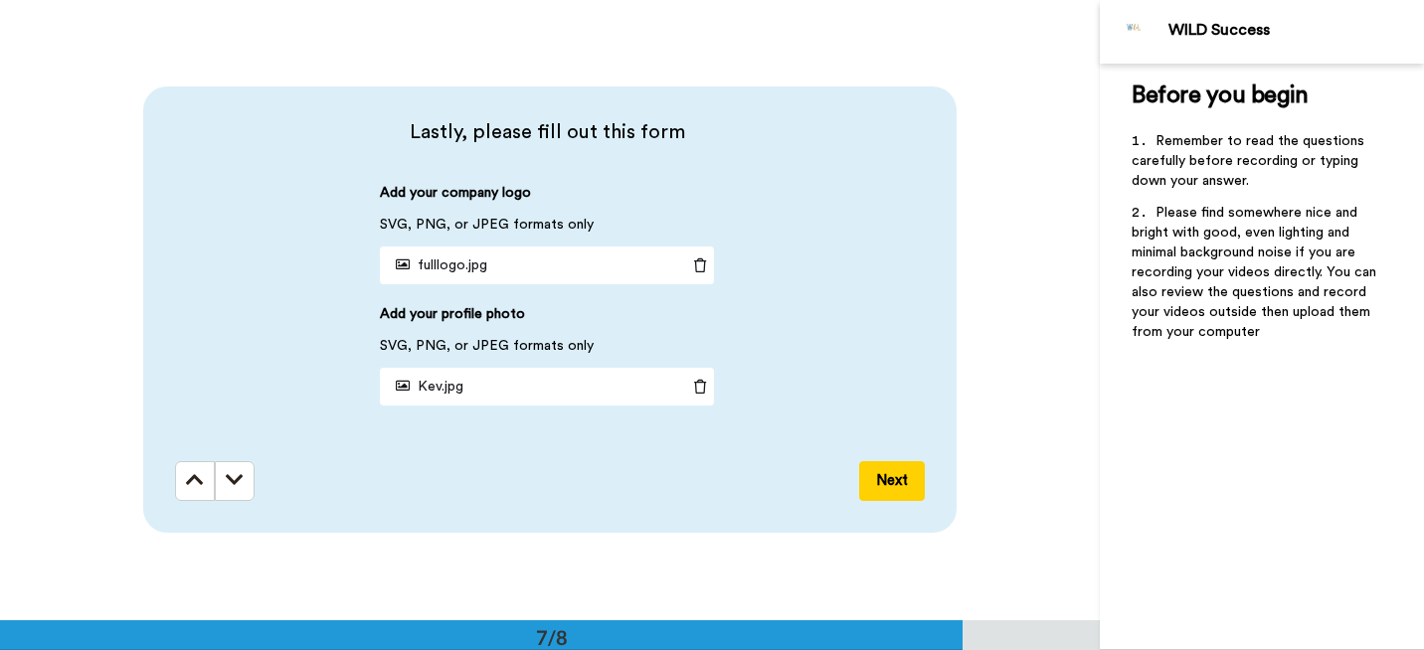
click at [887, 478] on button "Next" at bounding box center [892, 481] width 66 height 40
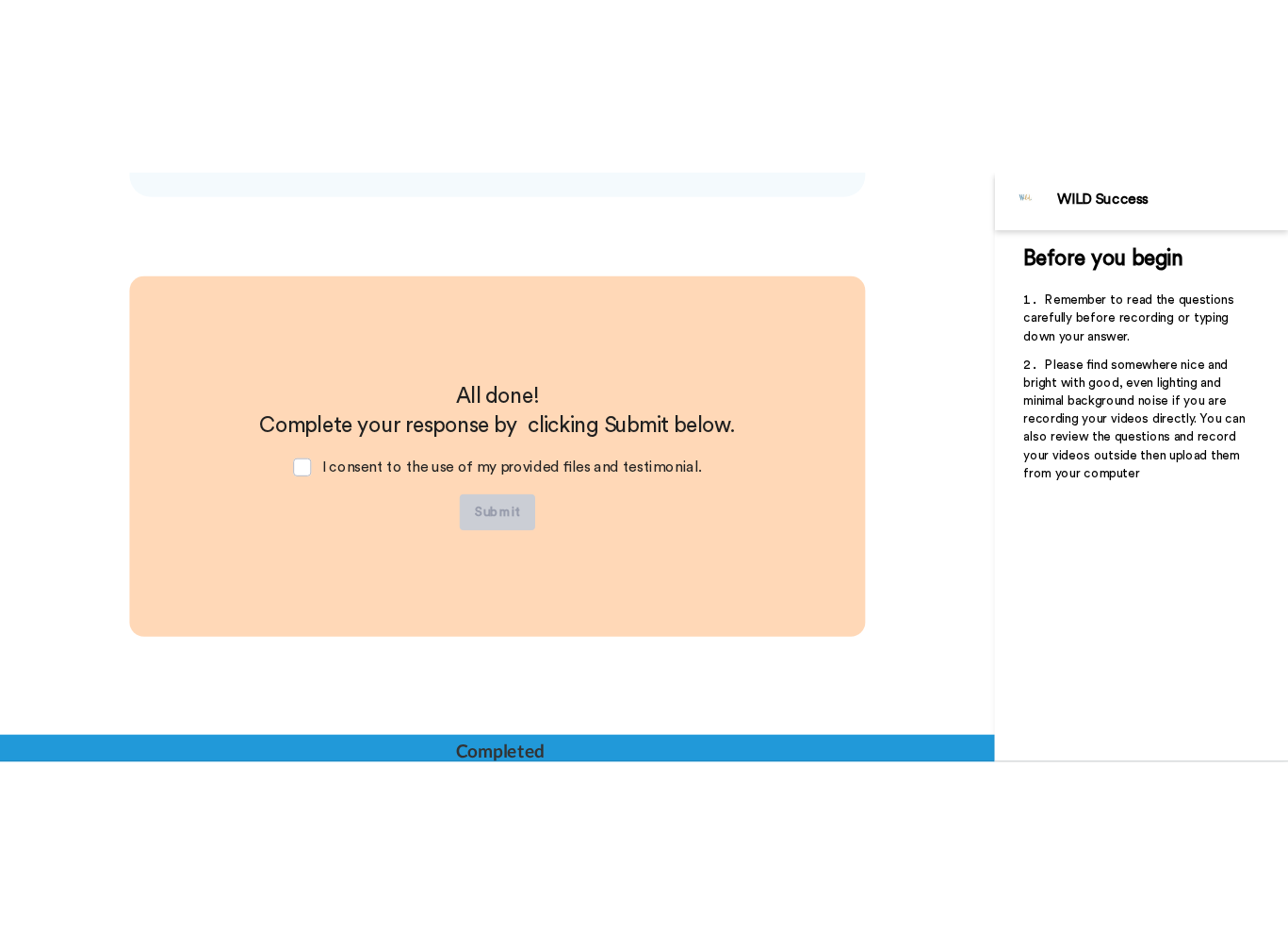
scroll to position [4011, 0]
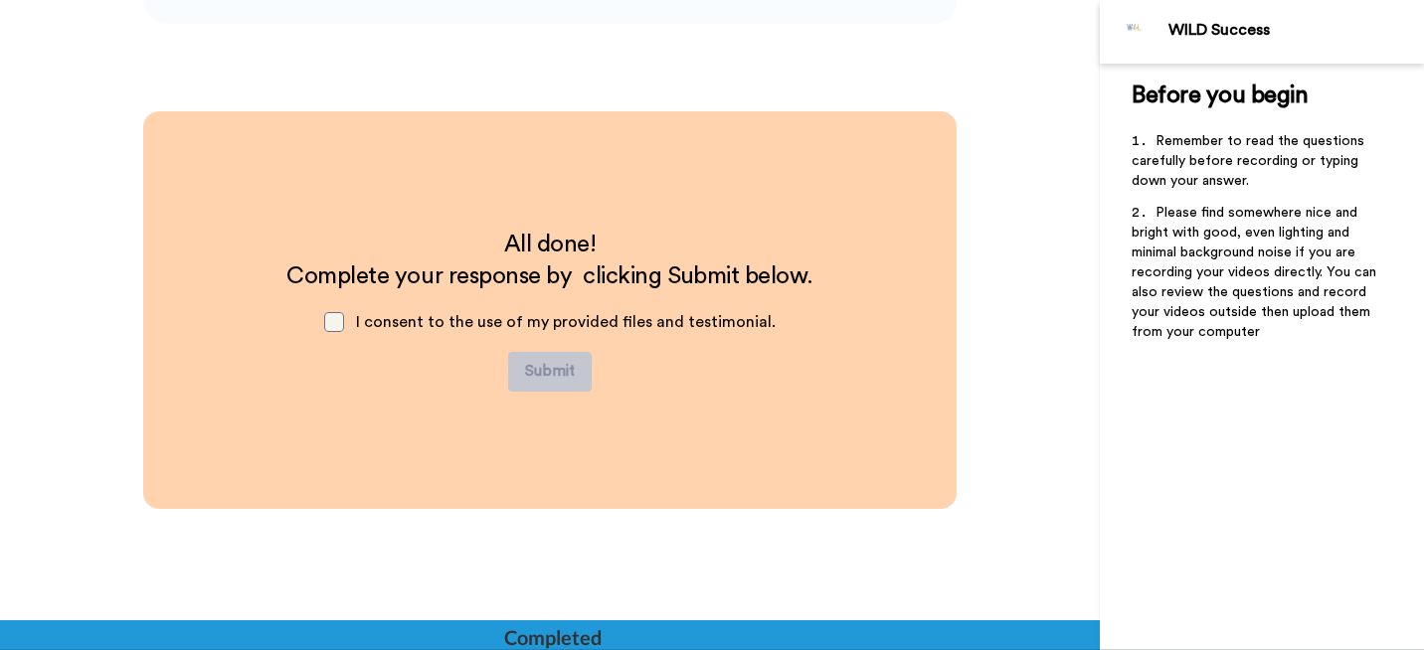
click at [337, 321] on span at bounding box center [334, 322] width 20 height 20
click at [545, 365] on button "Submit" at bounding box center [550, 372] width 84 height 40
